Goal: Check status: Check status

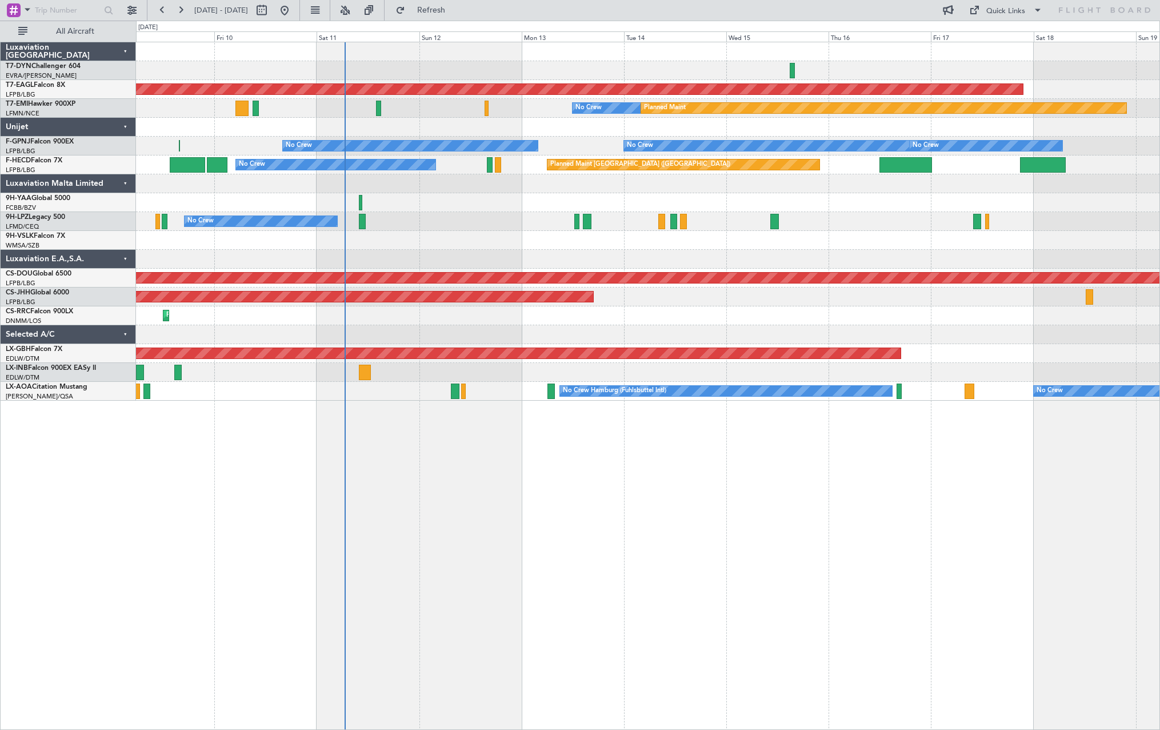
click at [547, 446] on div "Planned Maint Dubai (Al Maktoum Intl) No Crew Planned Maint Planned Maint [GEOG…" at bounding box center [648, 386] width 1024 height 688
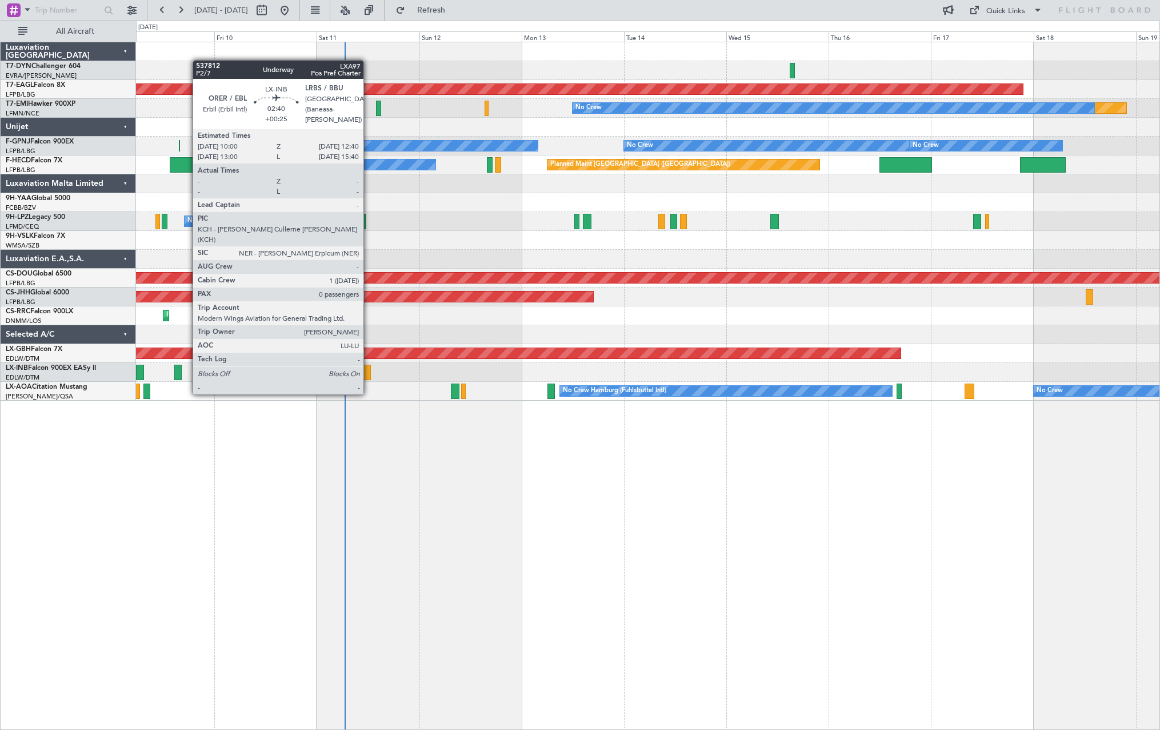
click at [369, 373] on div at bounding box center [364, 372] width 11 height 15
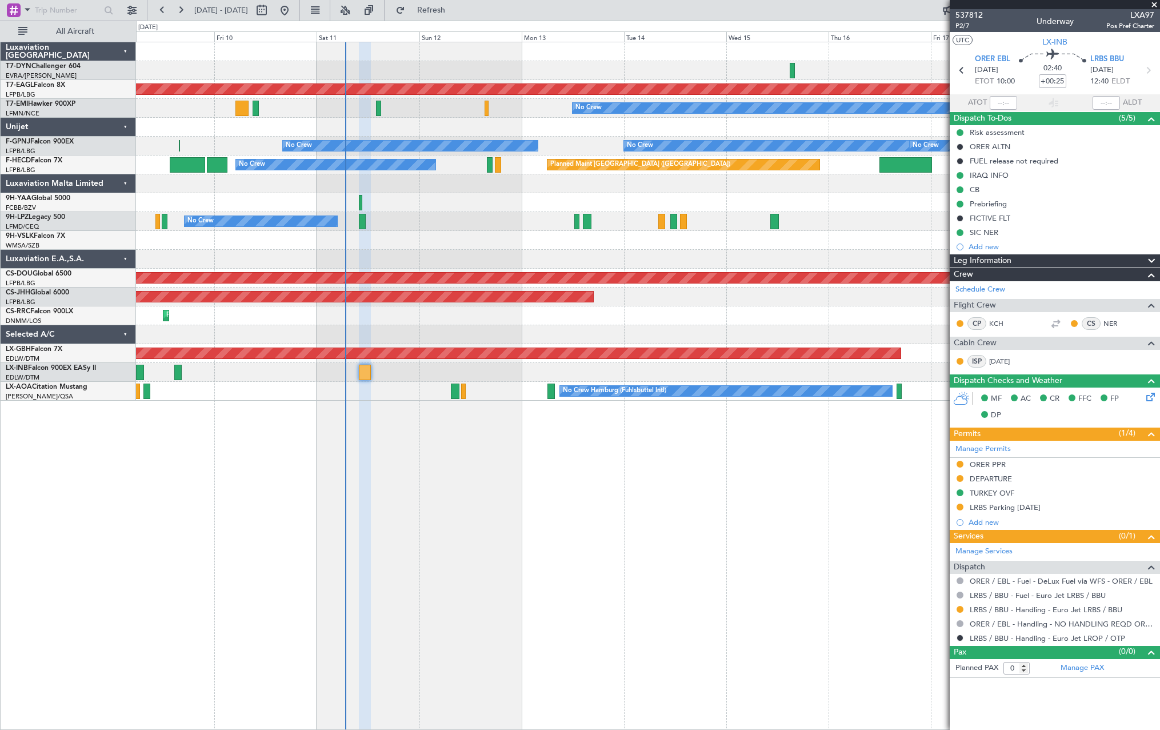
click at [304, 268] on div "Planned Maint Dubai (Al Maktoum Intl) Planned Maint No Crew No Crew No Crew No …" at bounding box center [648, 221] width 1024 height 358
click at [304, 268] on div at bounding box center [648, 259] width 1024 height 19
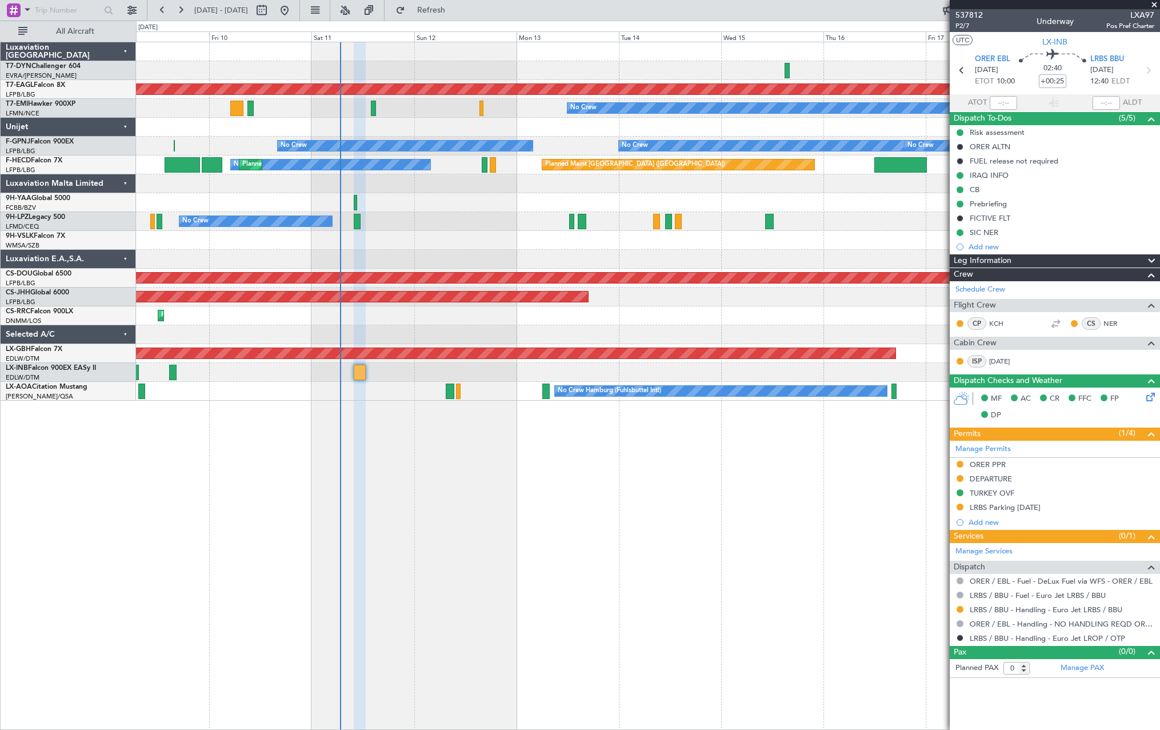
click at [462, 221] on div "No Crew [GEOGRAPHIC_DATA] ([GEOGRAPHIC_DATA])" at bounding box center [648, 221] width 1024 height 19
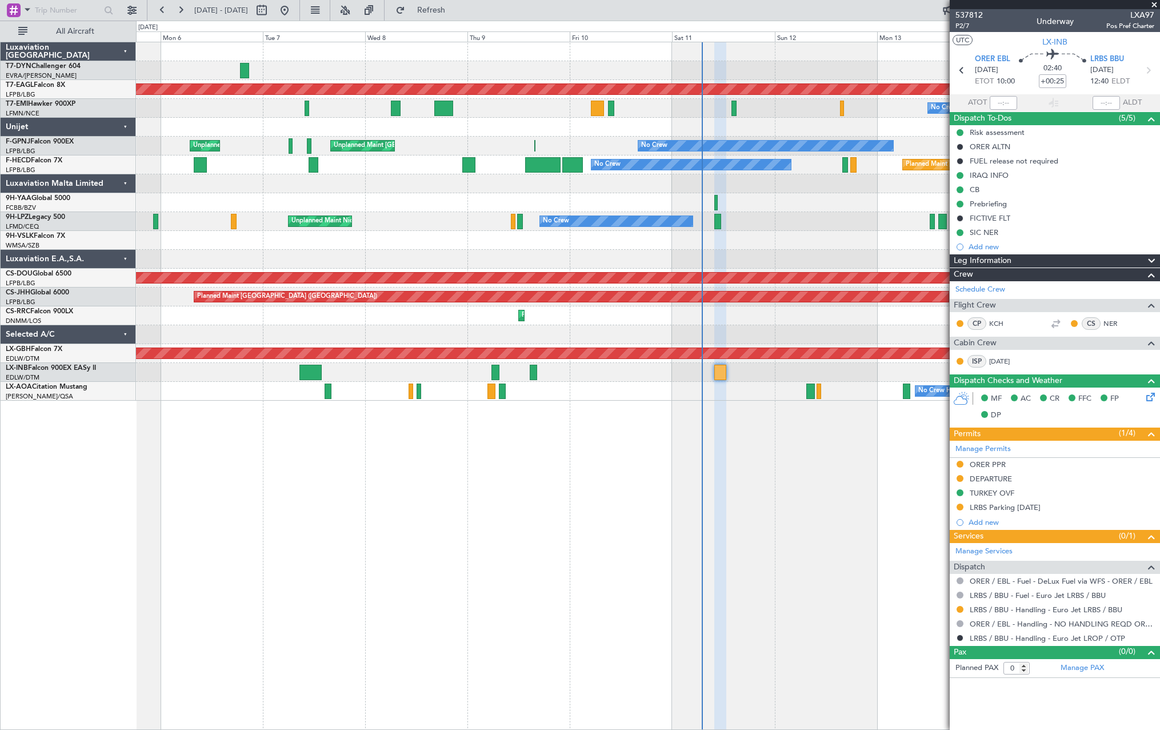
click at [756, 434] on div "Planned Maint Dubai (Al Maktoum Intl) Planned Maint No Crew No Crew No Crew Pla…" at bounding box center [648, 386] width 1024 height 688
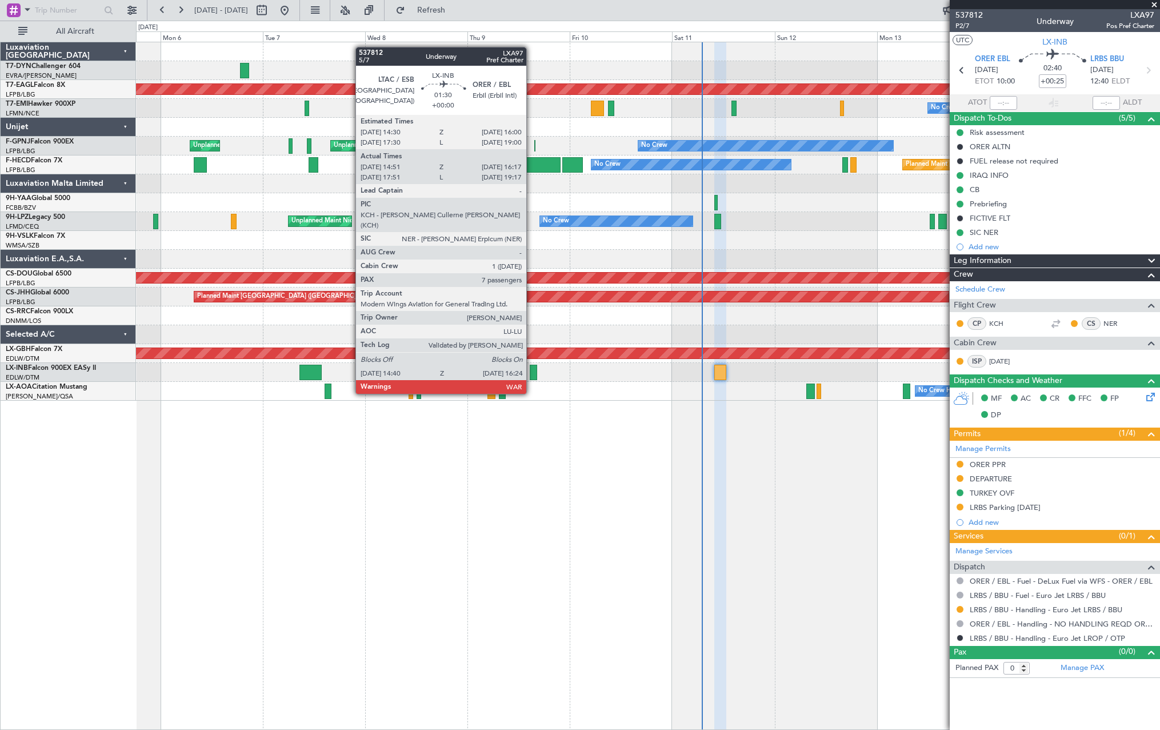
click at [532, 372] on div at bounding box center [533, 372] width 7 height 15
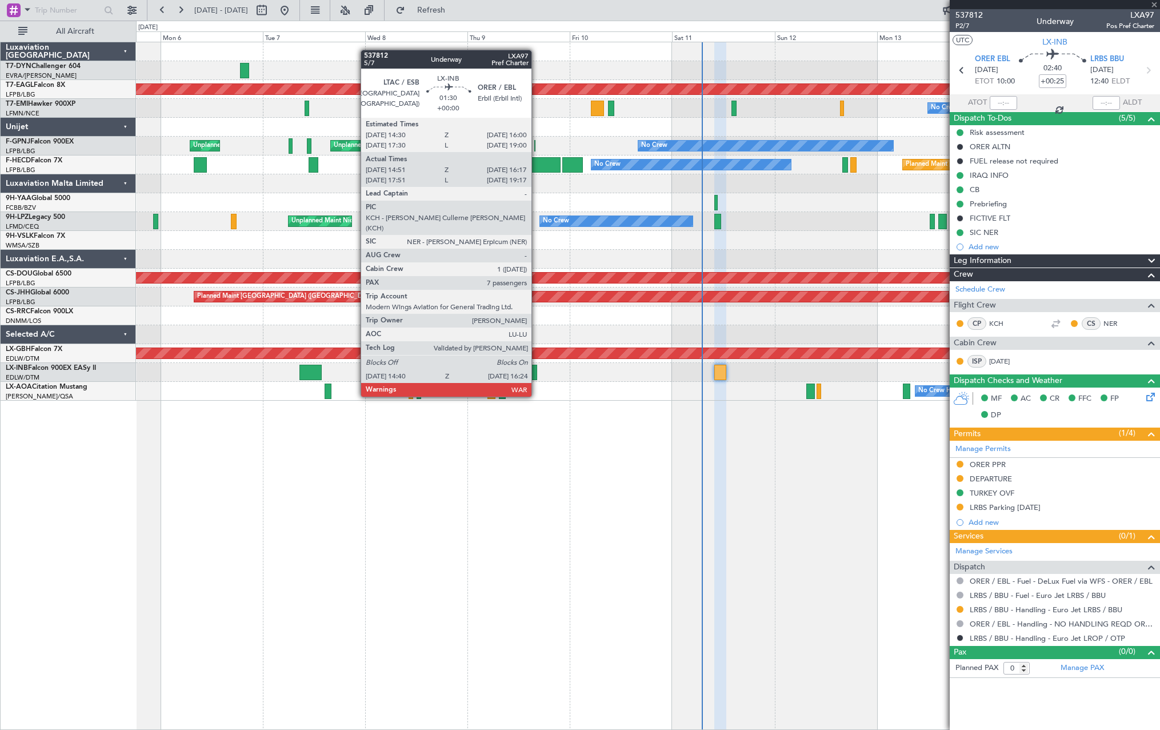
type input "14:51"
type input "16:17"
type input "7"
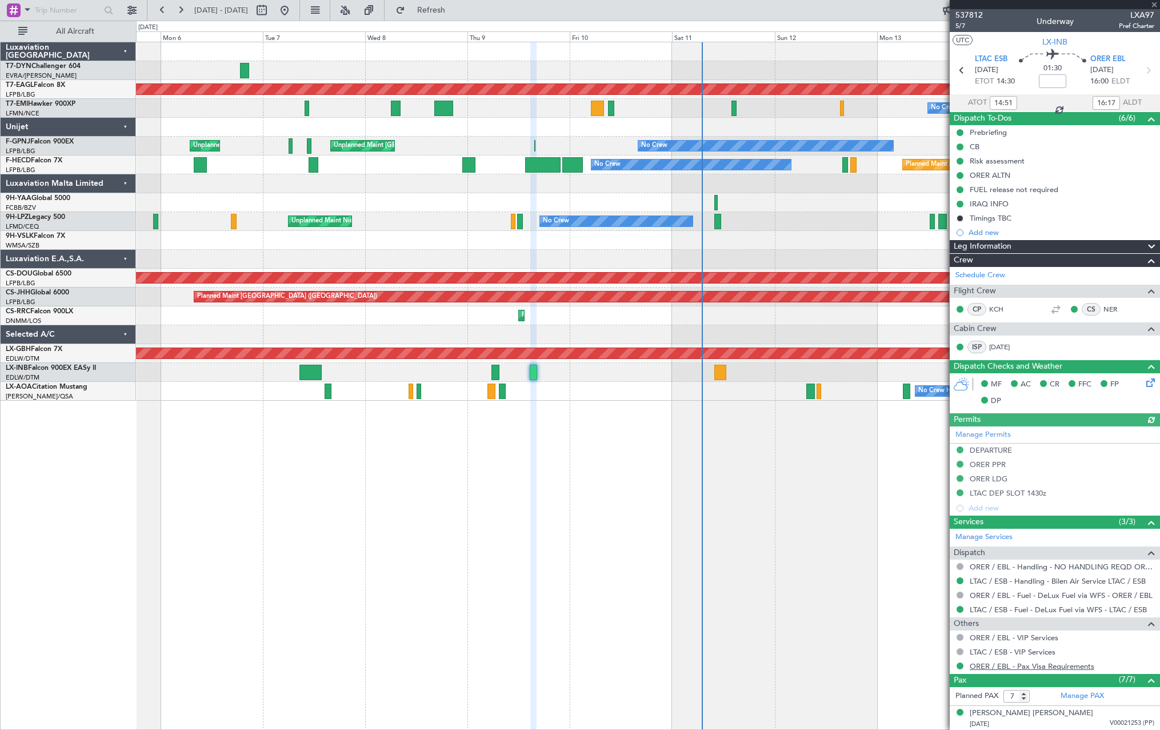
scroll to position [155, 0]
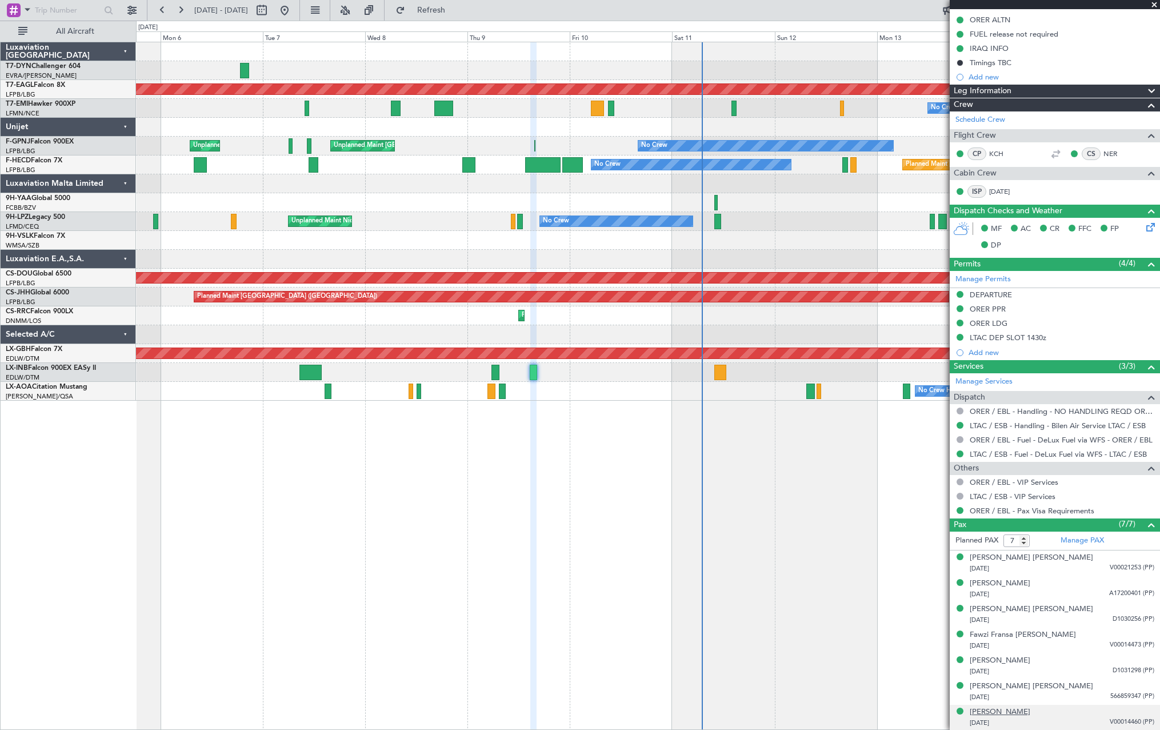
click at [1023, 707] on div "[PERSON_NAME]" at bounding box center [1000, 712] width 61 height 11
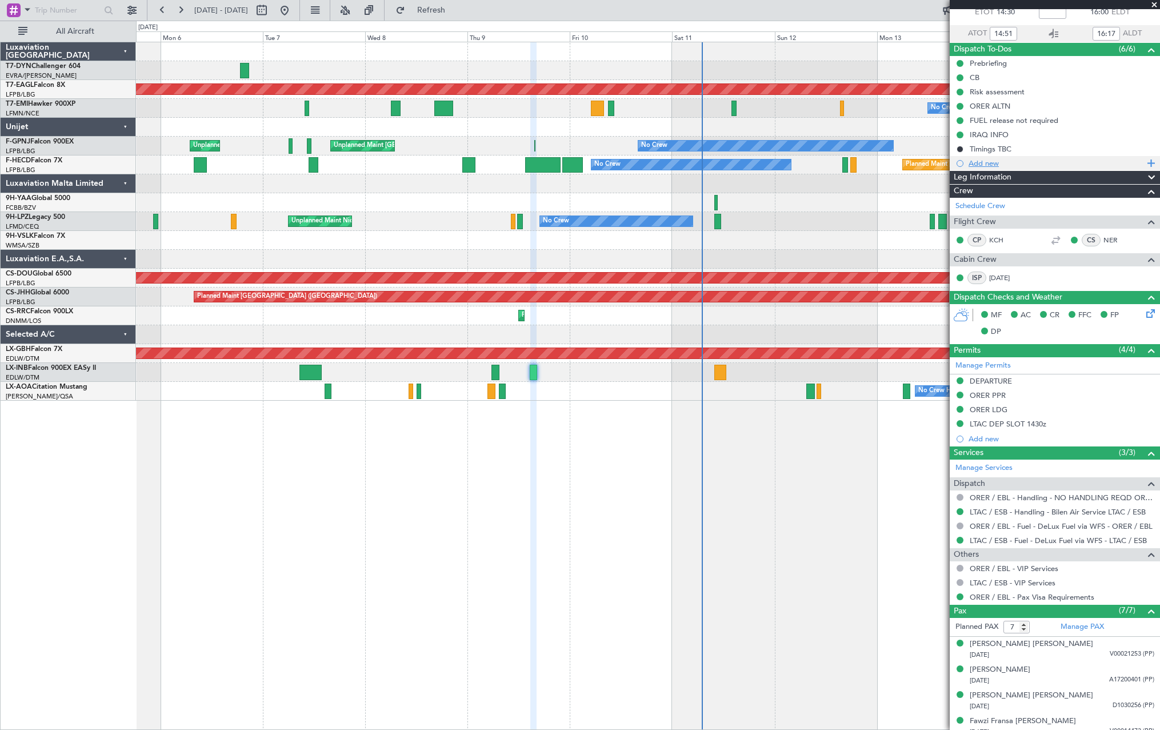
scroll to position [0, 0]
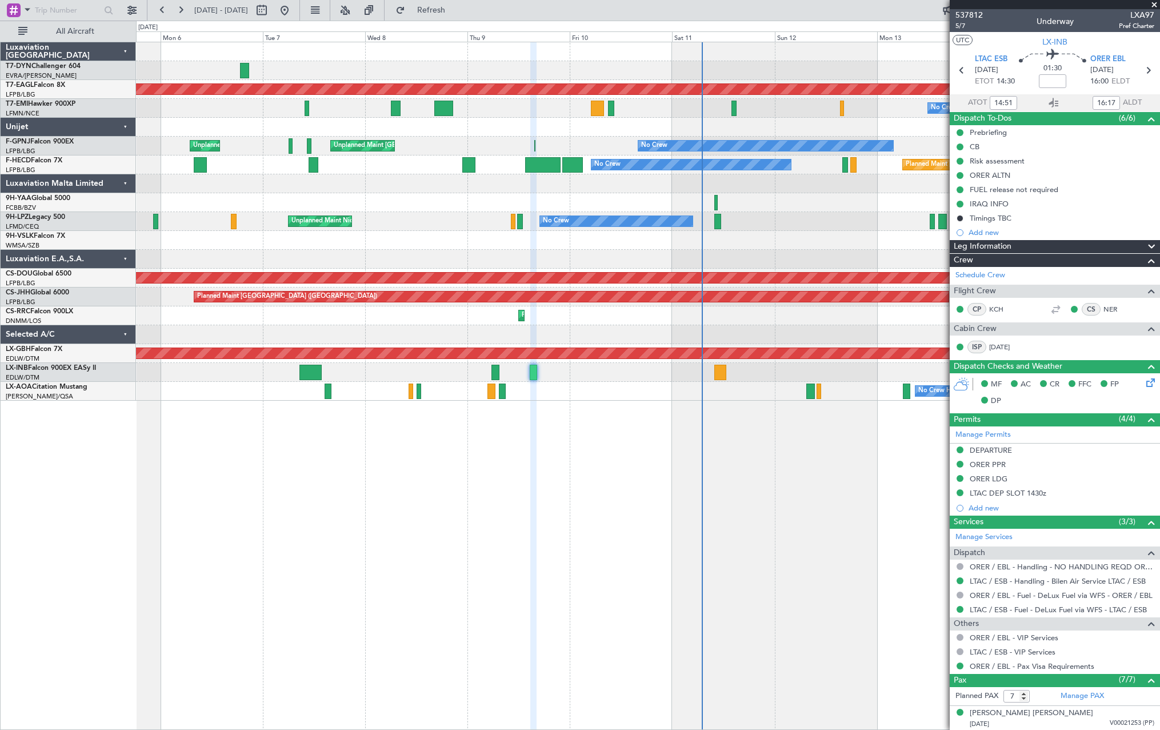
click at [490, 232] on div "Planned Maint Dubai (Al Maktoum Intl) Planned Maint No Crew Unplanned Maint [GE…" at bounding box center [648, 221] width 1024 height 358
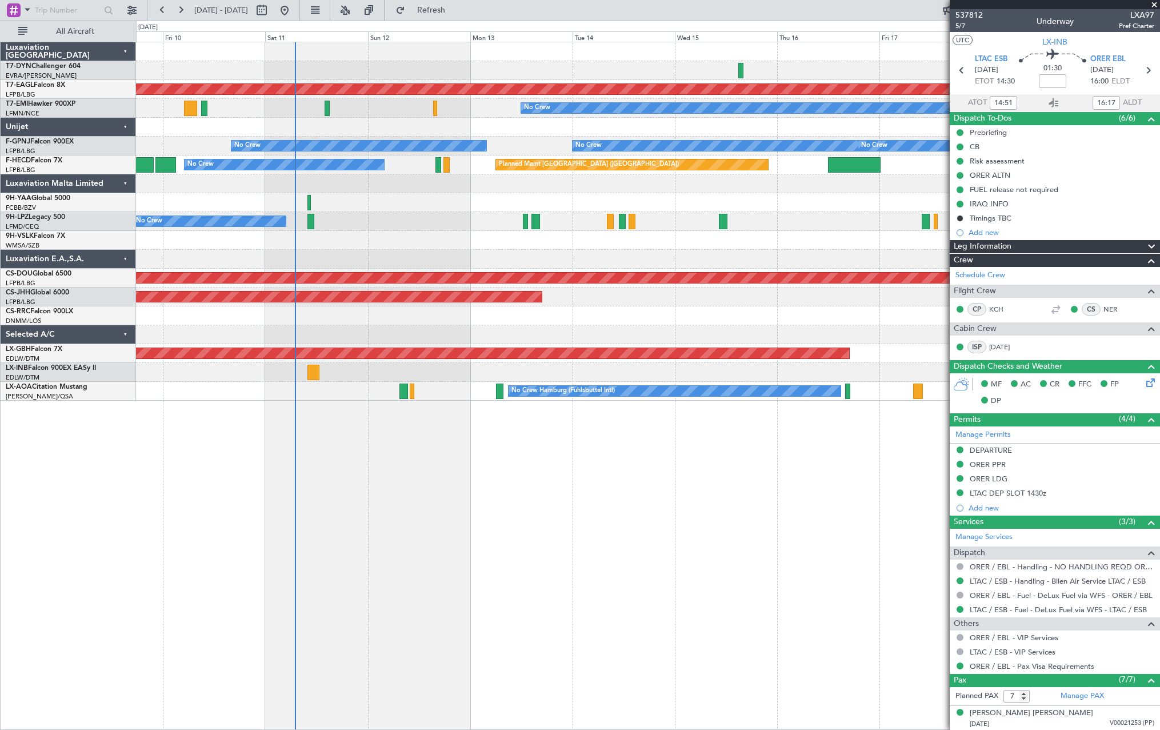
click at [488, 240] on div at bounding box center [648, 240] width 1024 height 19
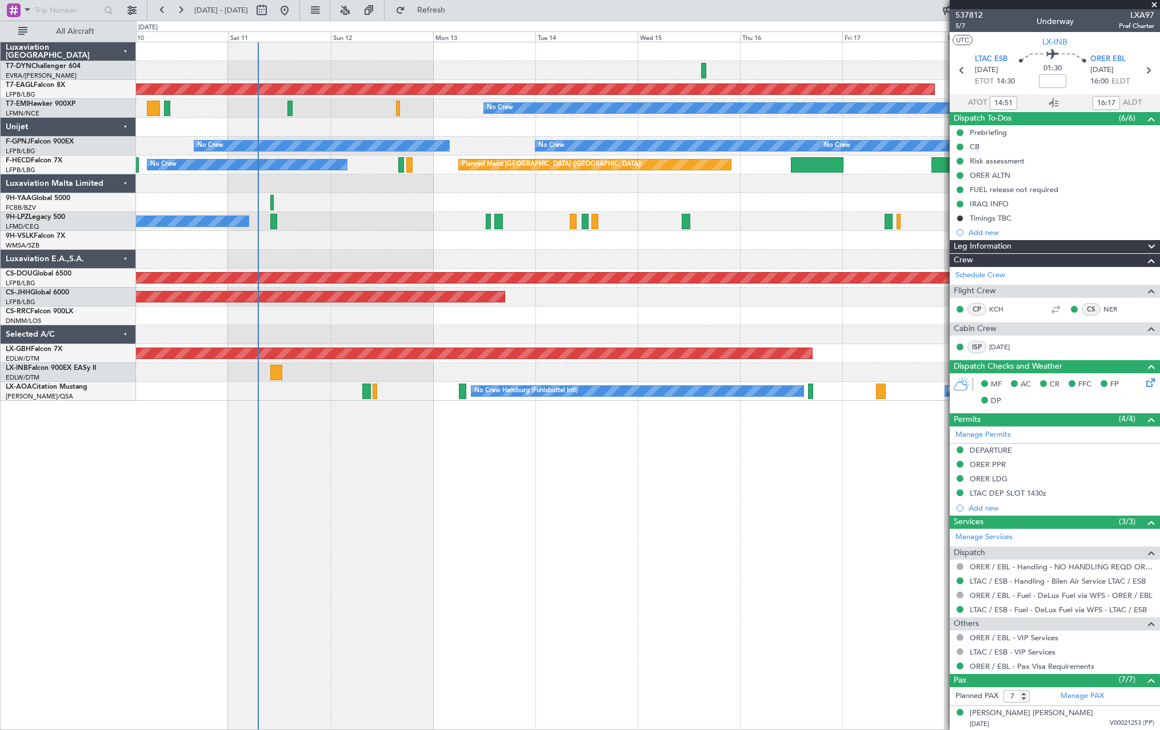
click at [438, 230] on div "No Crew [GEOGRAPHIC_DATA] ([GEOGRAPHIC_DATA])" at bounding box center [648, 221] width 1024 height 19
